Goal: Task Accomplishment & Management: Manage account settings

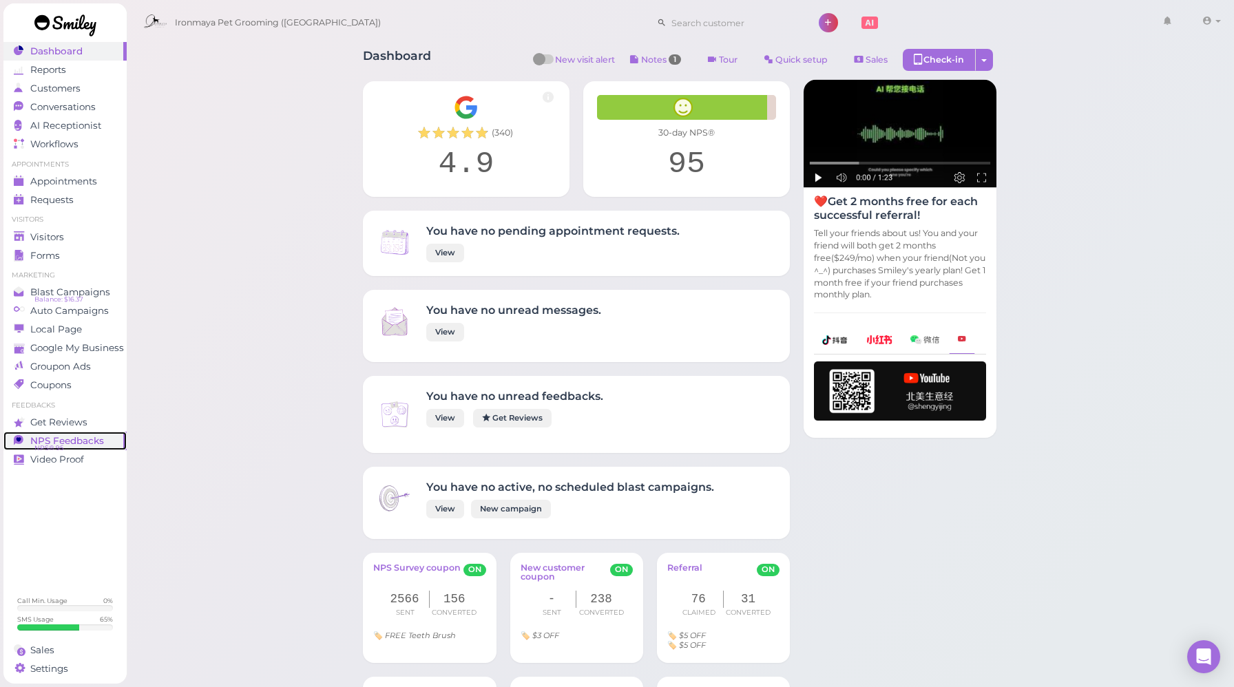
click at [43, 434] on link "NPS Feedbacks NPS® 95 0" at bounding box center [64, 441] width 123 height 19
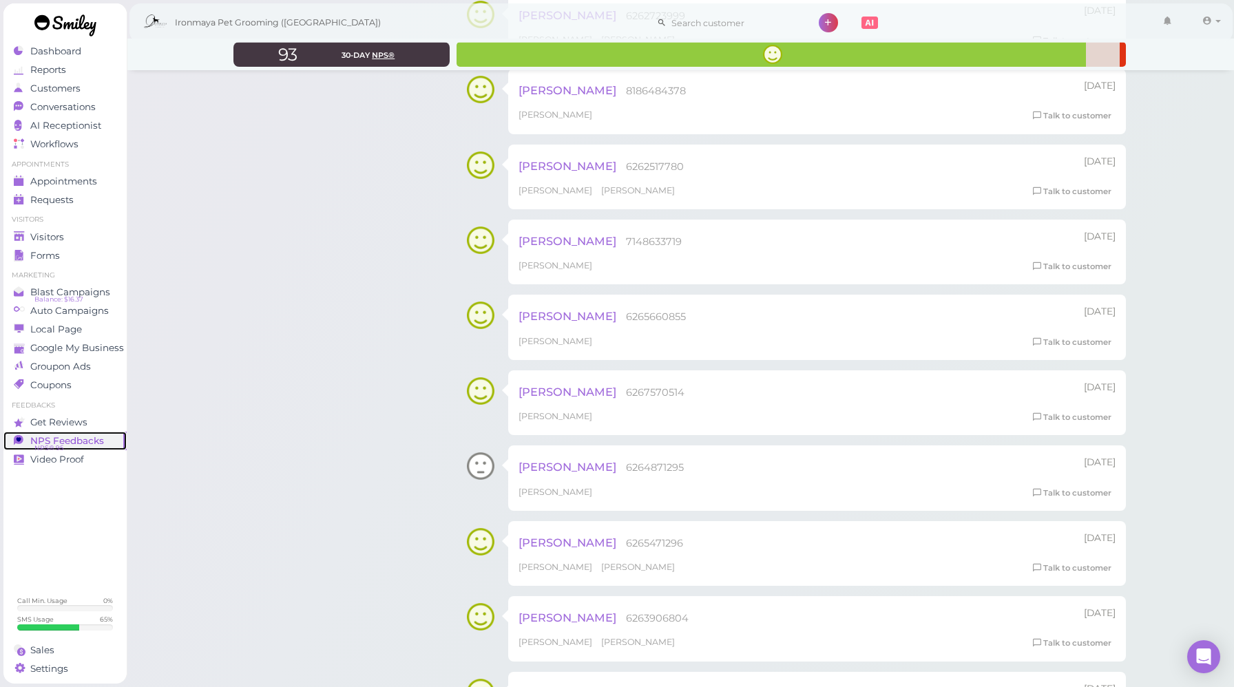
scroll to position [1875, 0]
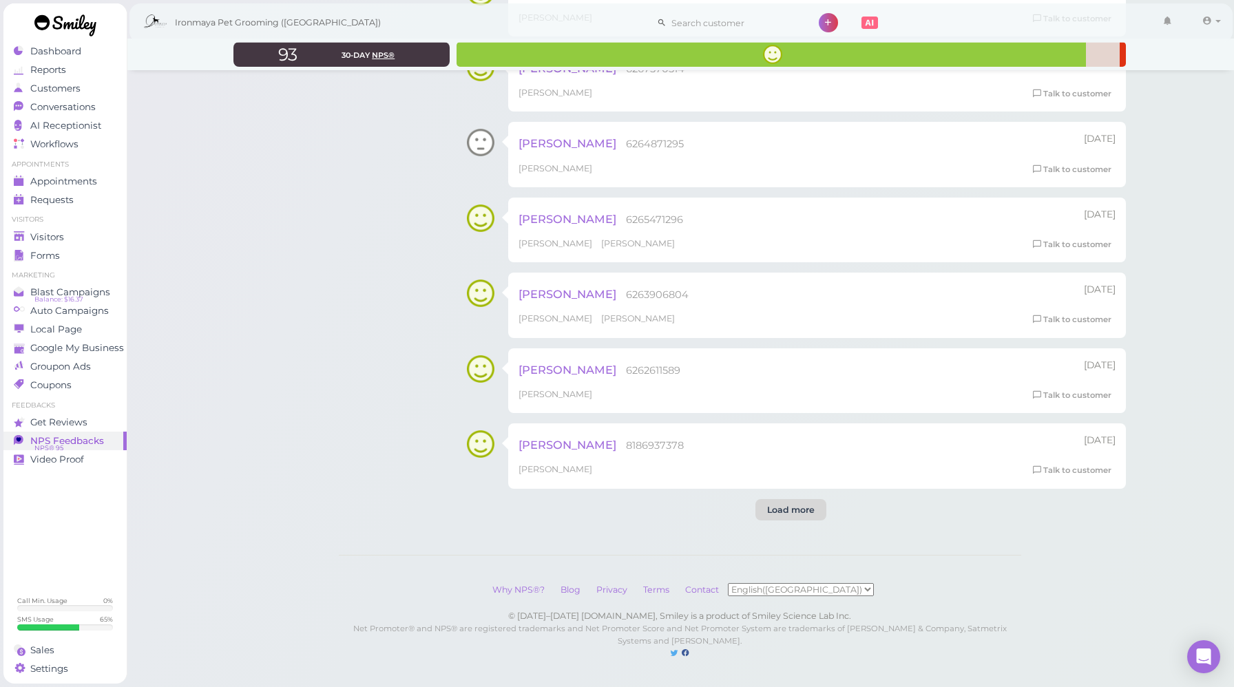
click at [800, 520] on div "Load more" at bounding box center [791, 510] width 71 height 22
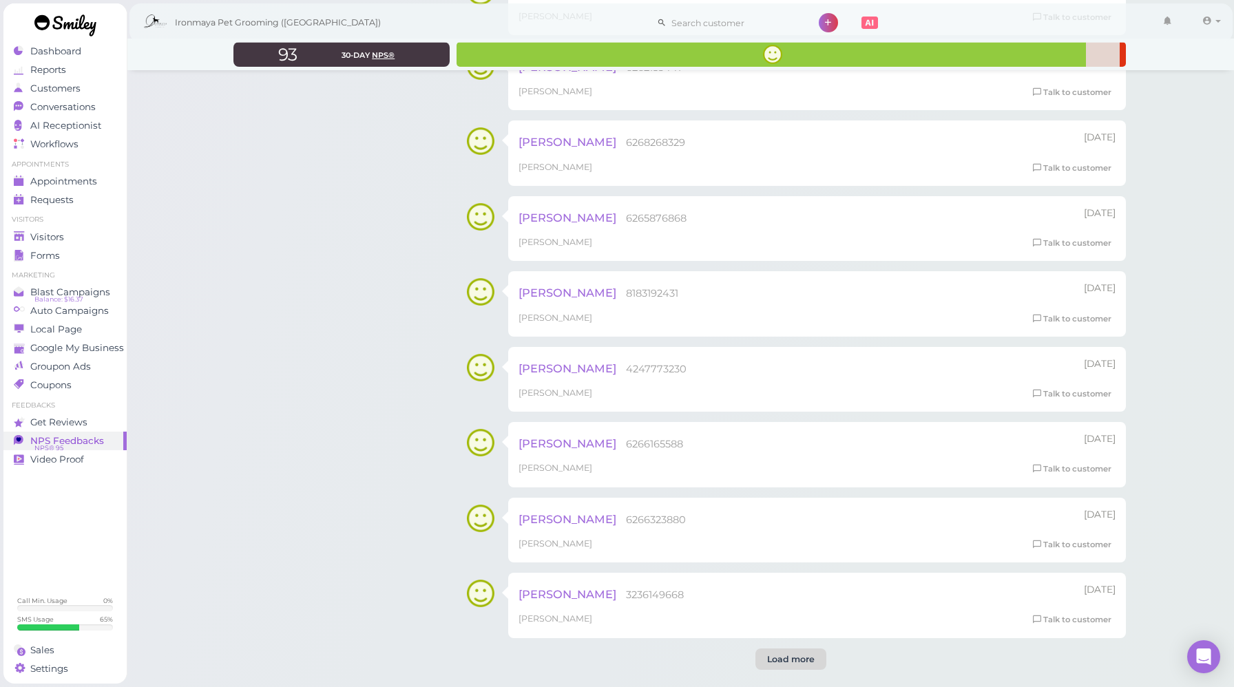
scroll to position [4152, 0]
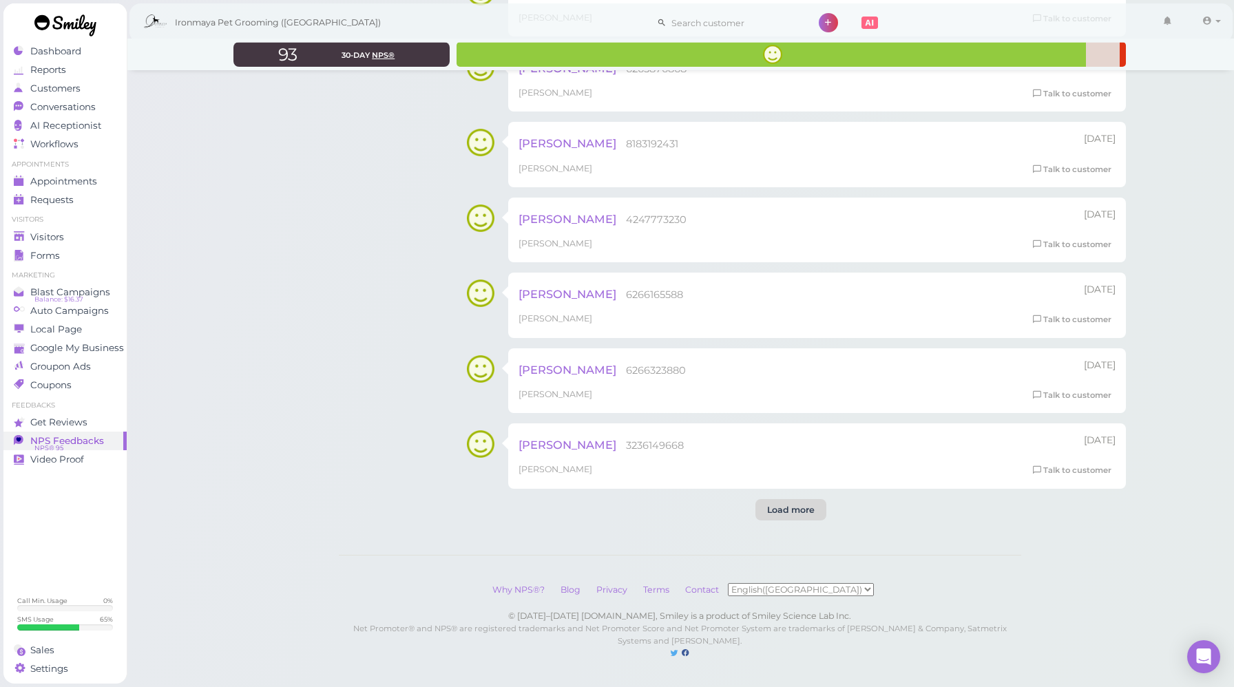
click at [802, 507] on div "Load more" at bounding box center [791, 510] width 71 height 22
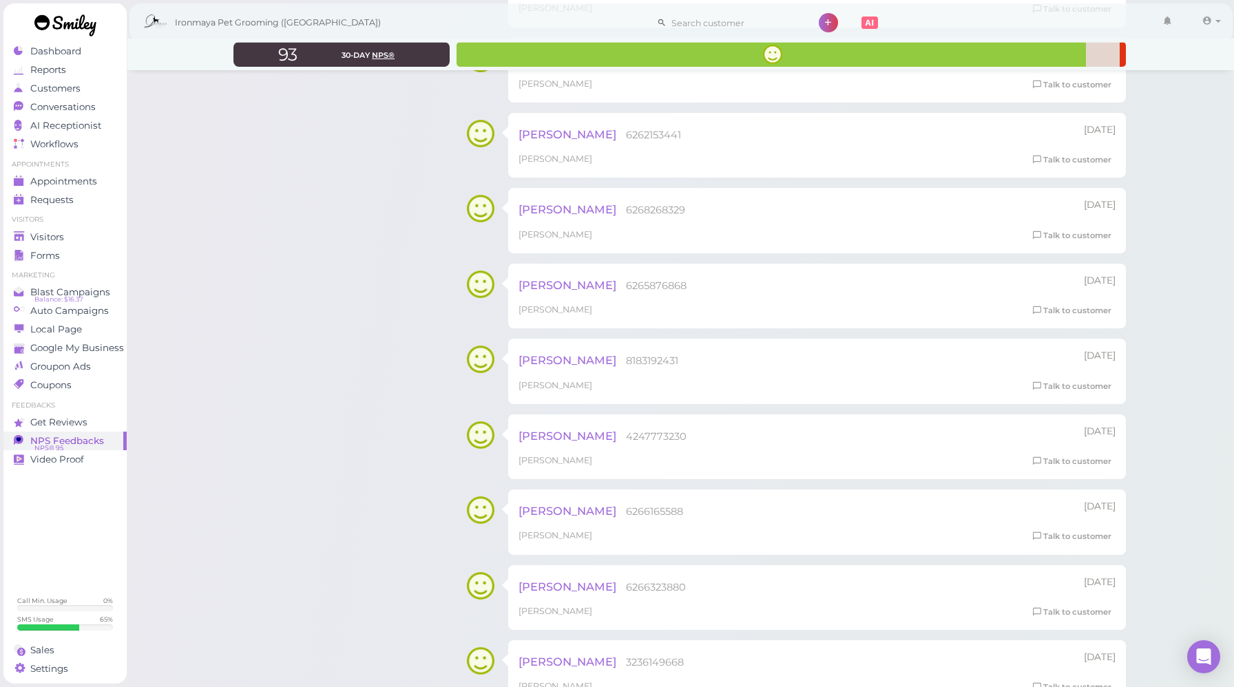
scroll to position [3344, 0]
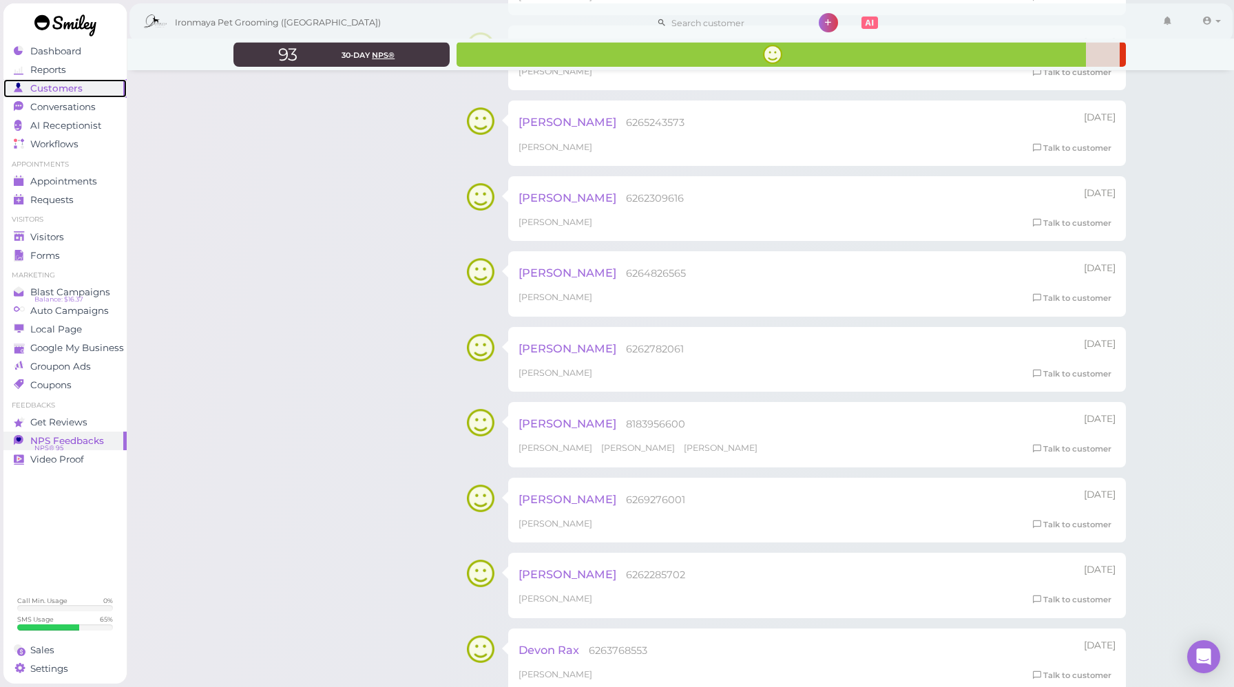
click at [59, 91] on span "Customers" at bounding box center [56, 89] width 52 height 12
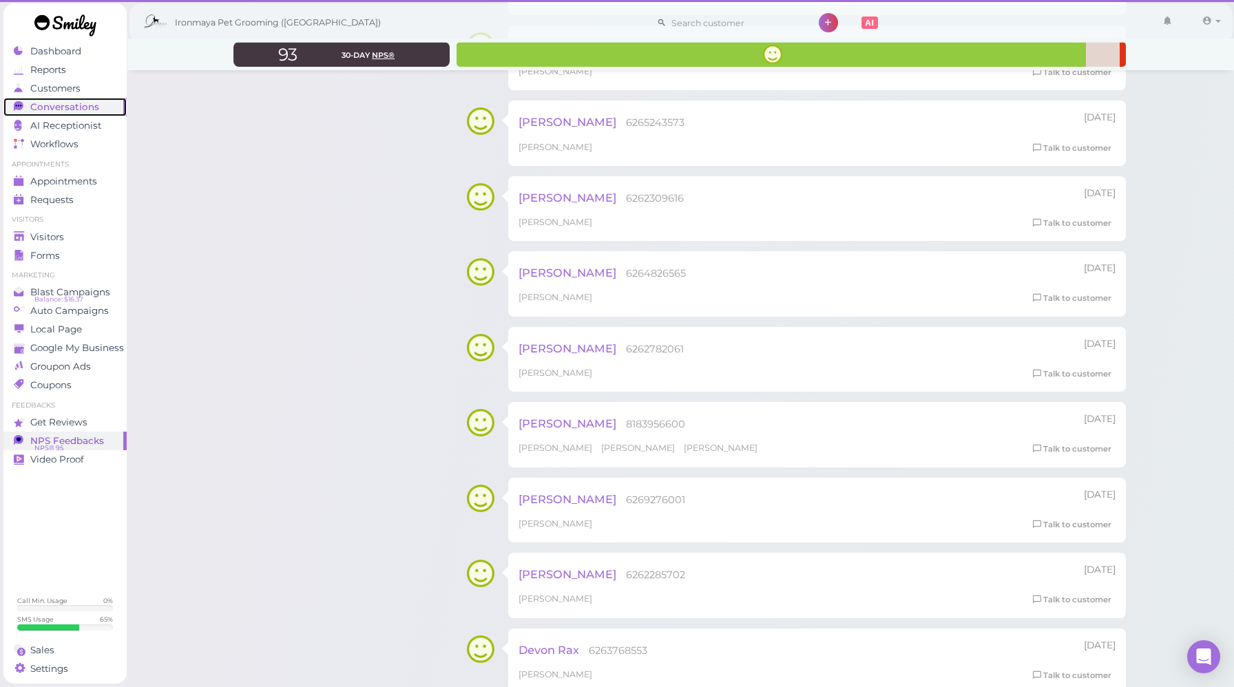
click at [59, 111] on span "Conversations" at bounding box center [64, 107] width 69 height 12
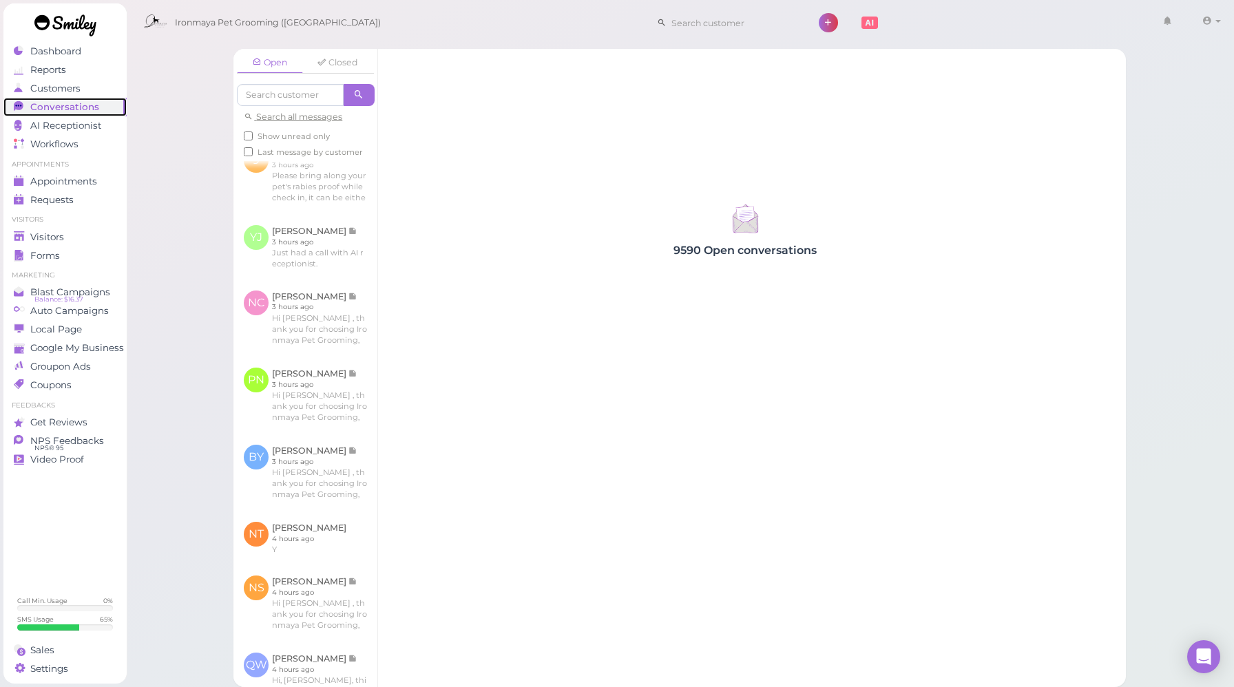
scroll to position [943, 0]
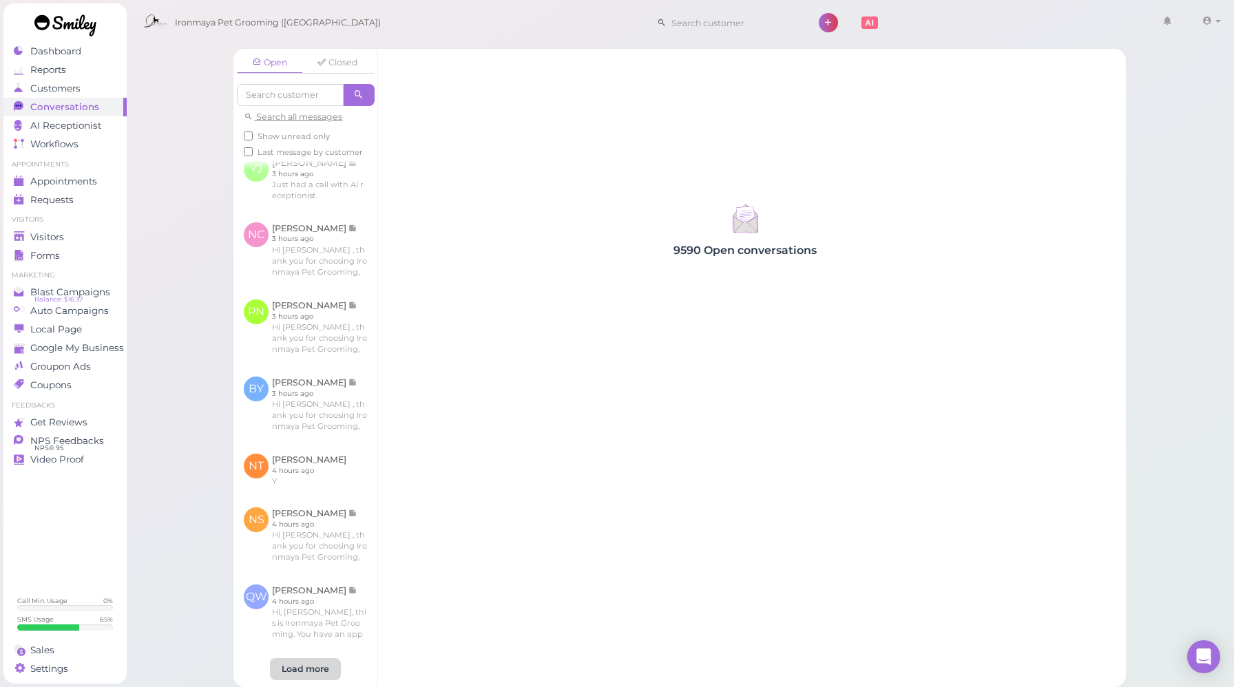
click at [320, 669] on div "Load more" at bounding box center [305, 669] width 71 height 22
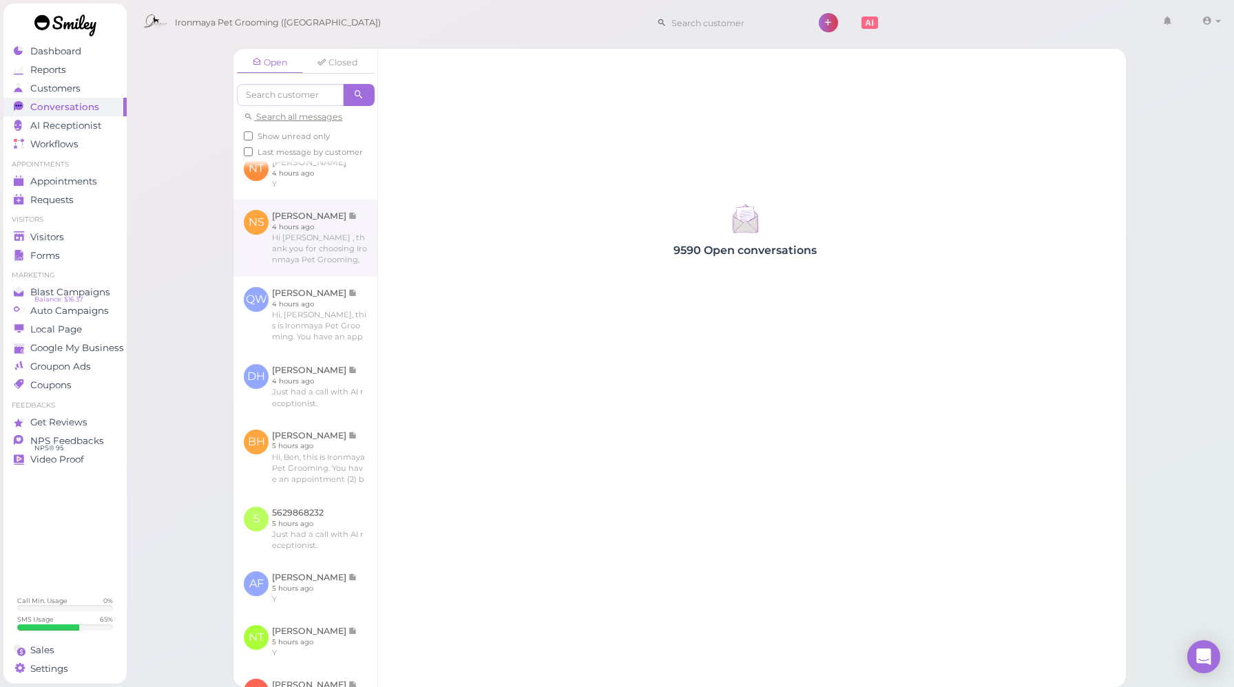
scroll to position [1327, 0]
